Goal: Book appointment/travel/reservation

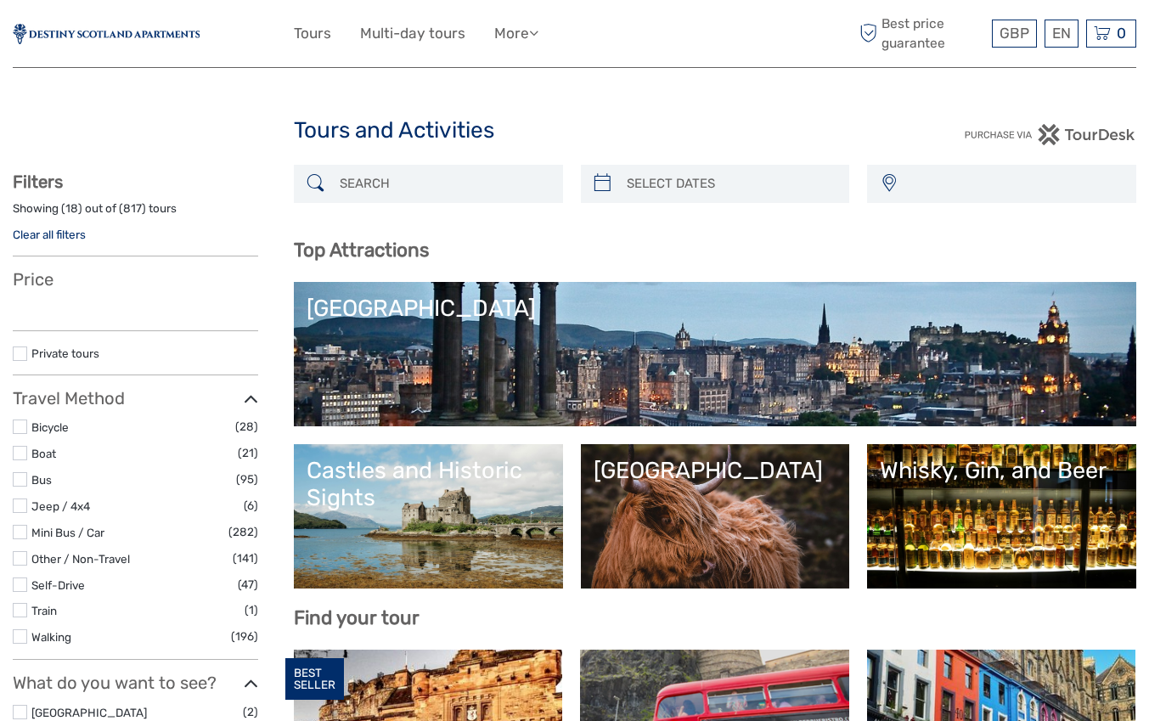
select select
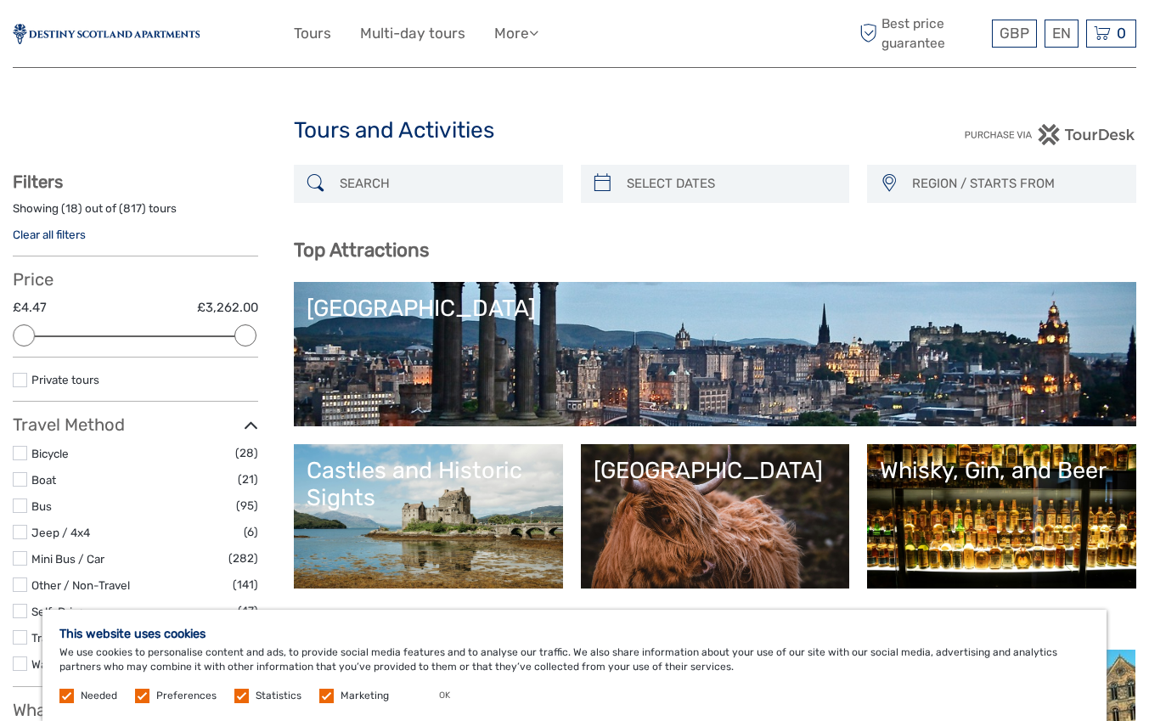
click at [364, 375] on link "[GEOGRAPHIC_DATA]" at bounding box center [715, 354] width 817 height 119
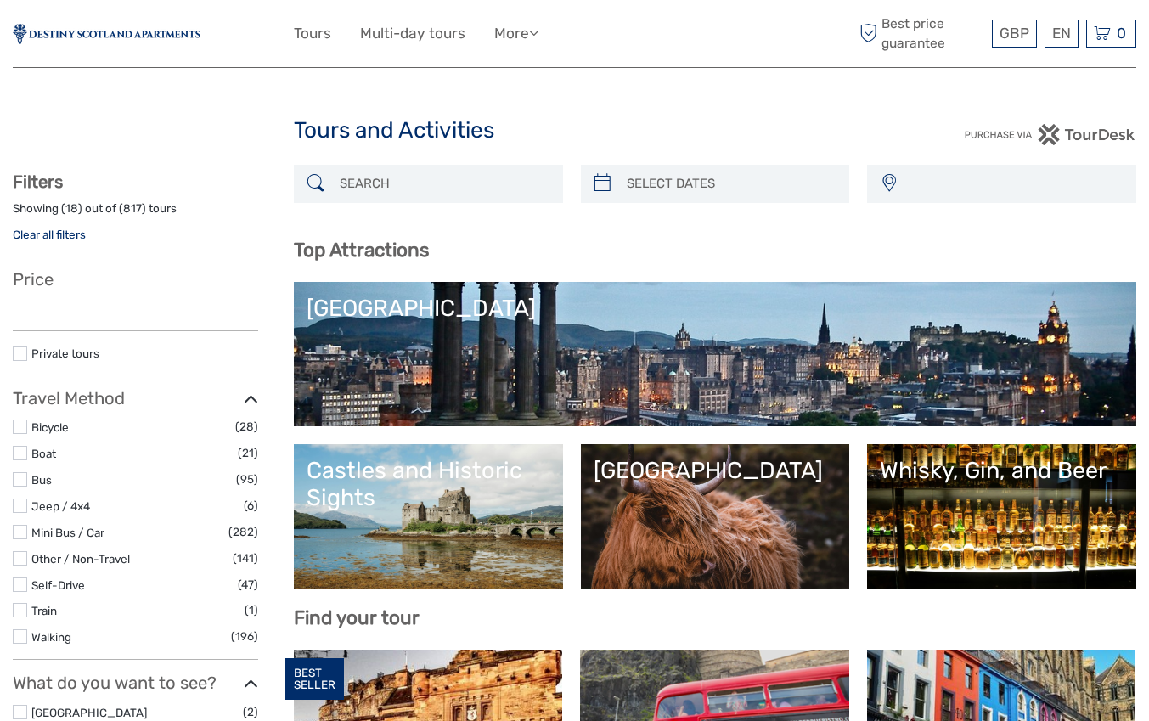
select select
